Goal: Task Accomplishment & Management: Use online tool/utility

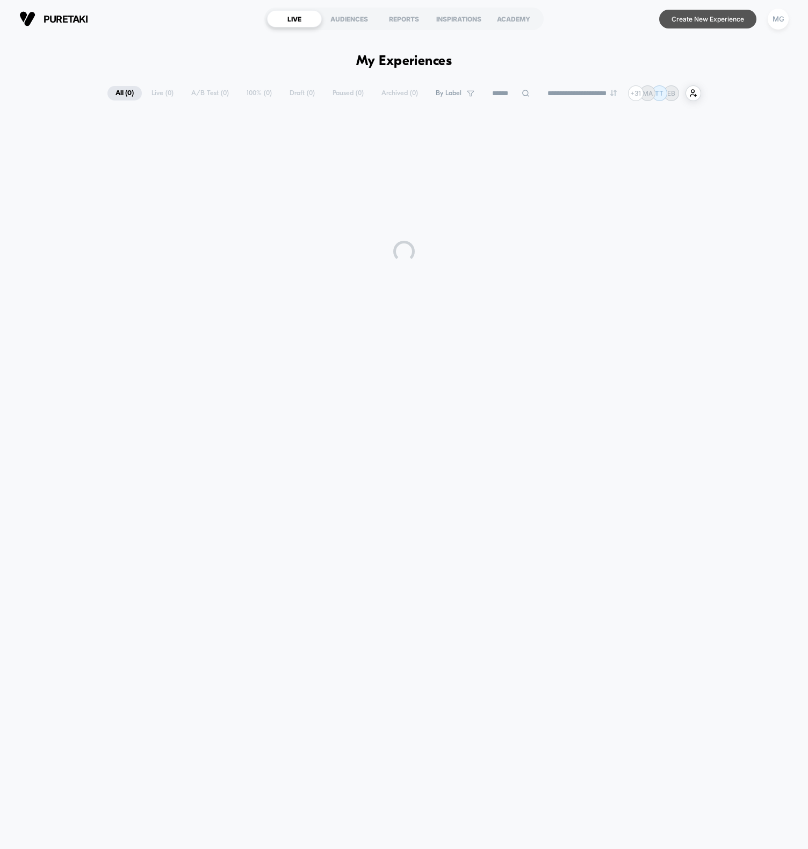
click at [725, 19] on button "Create New Experience" at bounding box center [707, 19] width 97 height 19
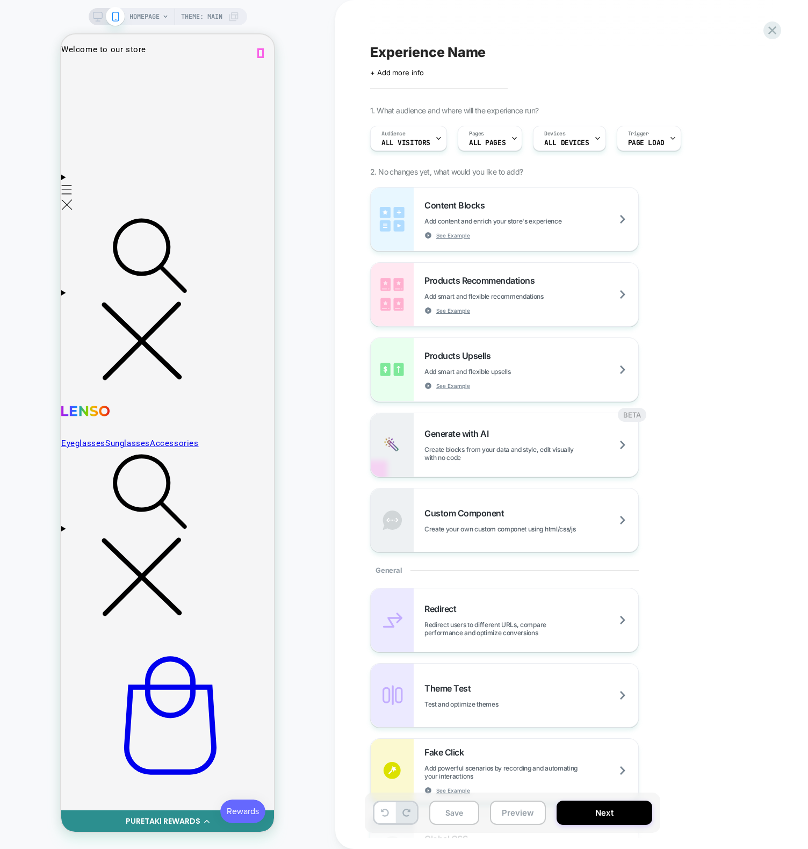
click at [342, 111] on div "Experience Name Click to edit experience details + Add more info 1. What audien…" at bounding box center [571, 424] width 473 height 849
click at [316, 243] on div "HOMEPAGE Theme: MAIN" at bounding box center [167, 424] width 335 height 827
click at [335, 236] on div "HOMEPAGE Theme: MAIN" at bounding box center [167, 424] width 335 height 827
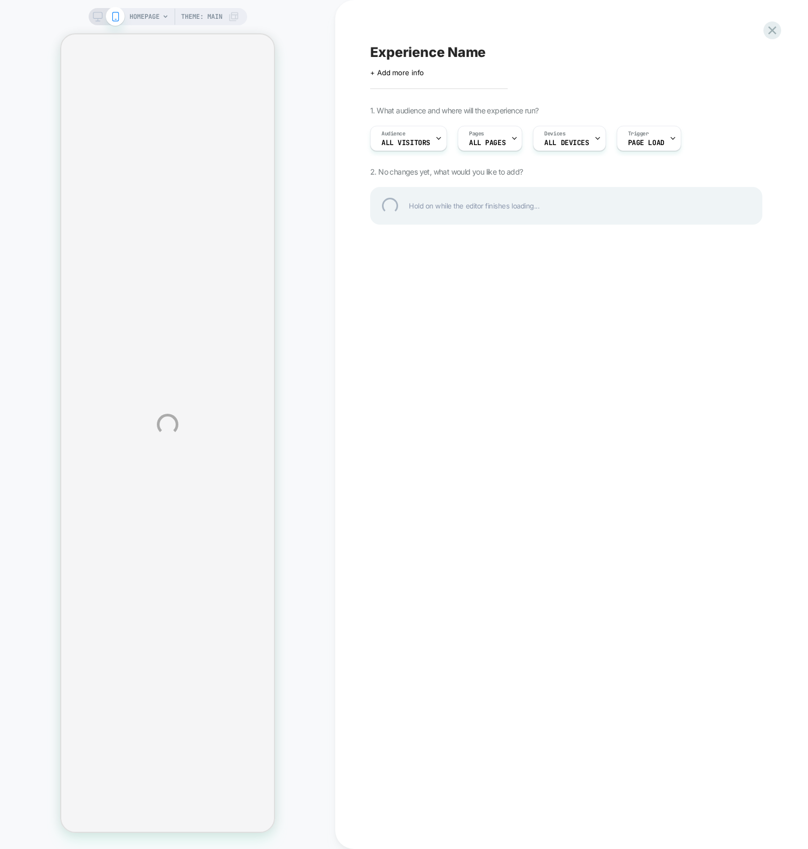
click at [386, 497] on div "HOMEPAGE Theme: MAIN Experience Name Click to edit experience details + Add mor…" at bounding box center [404, 424] width 808 height 849
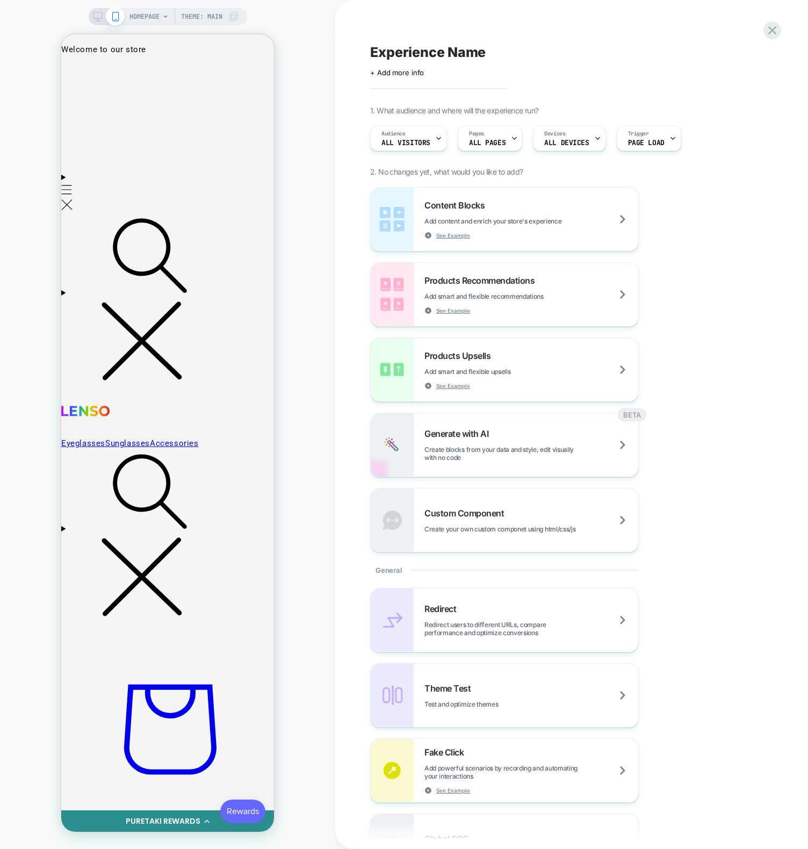
drag, startPoint x: 673, startPoint y: 37, endPoint x: 588, endPoint y: 53, distance: 86.9
click at [673, 37] on div "Experience Name Click to edit experience details + Add more info 1. What audien…" at bounding box center [566, 424] width 403 height 827
click at [332, 63] on div "HOMEPAGE Theme: MAIN" at bounding box center [167, 424] width 335 height 827
click at [310, 58] on div "HOMEPAGE Theme: MAIN" at bounding box center [167, 424] width 335 height 827
drag, startPoint x: 329, startPoint y: 486, endPoint x: 412, endPoint y: 511, distance: 86.5
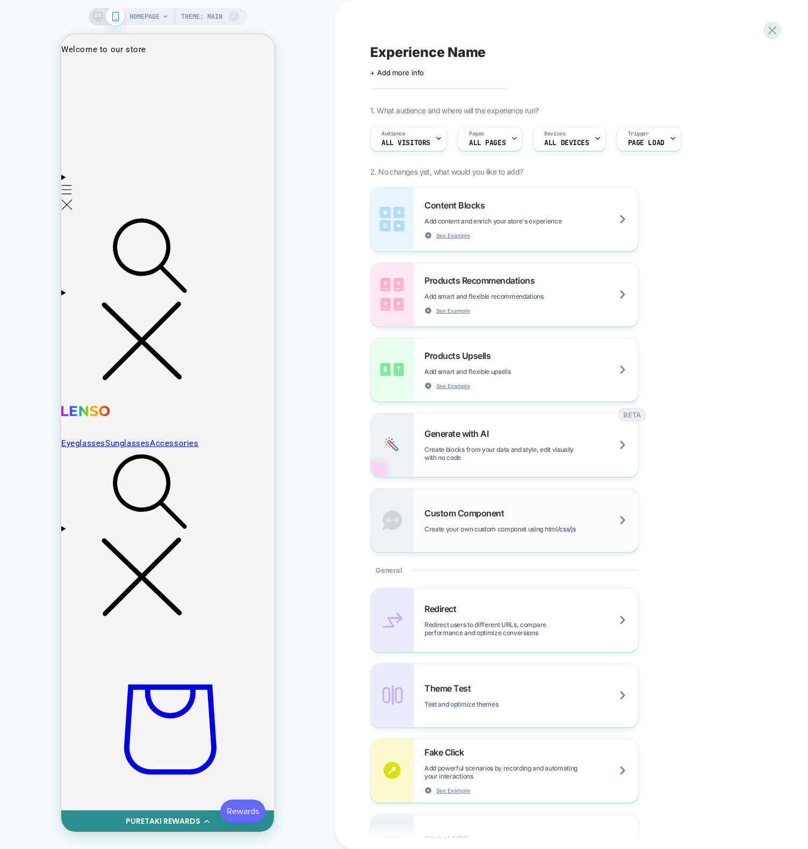
click at [329, 486] on div "HOMEPAGE Theme: MAIN" at bounding box center [167, 424] width 335 height 827
click at [314, 186] on div "HOMEPAGE Theme: MAIN" at bounding box center [167, 424] width 335 height 827
